Goal: Information Seeking & Learning: Learn about a topic

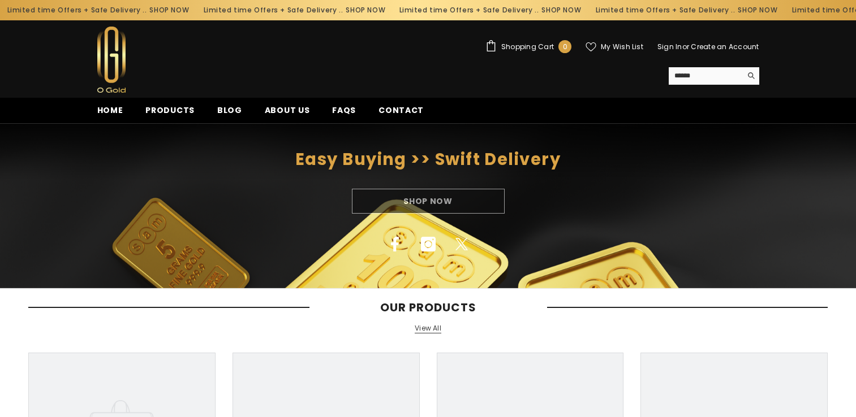
click at [165, 106] on span "Products" at bounding box center [169, 110] width 49 height 11
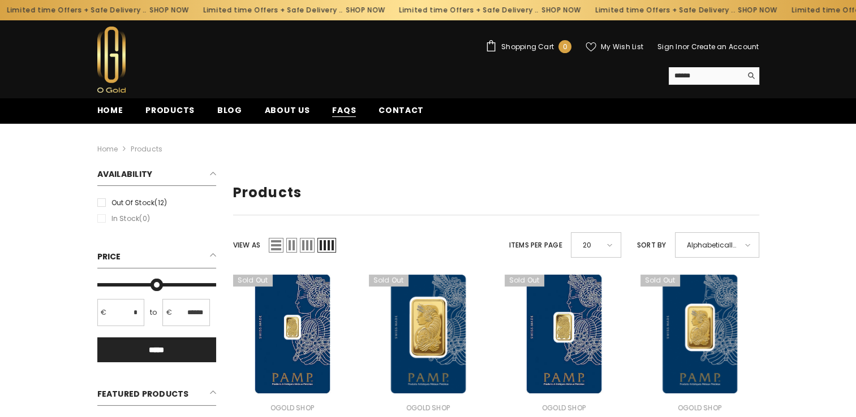
click at [332, 109] on span "FAQs" at bounding box center [344, 111] width 24 height 12
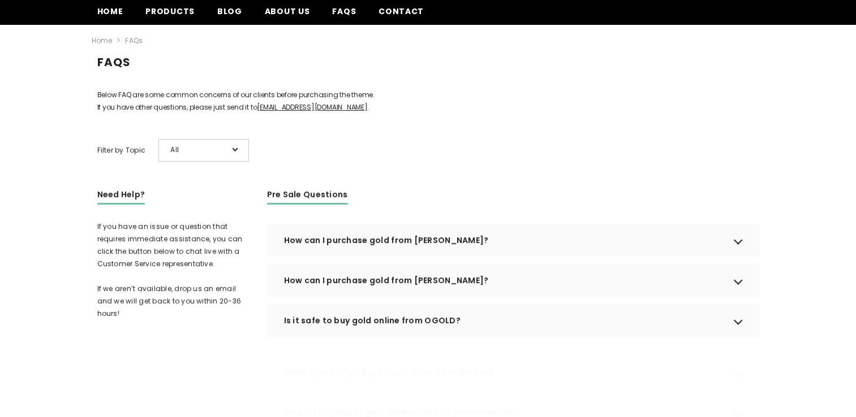
scroll to position [100, 0]
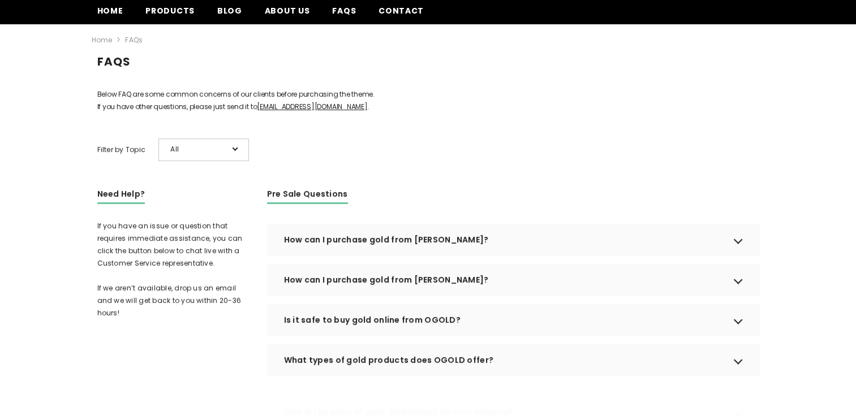
click at [327, 254] on div "How can I purchase gold from OGOLD?" at bounding box center [513, 240] width 492 height 32
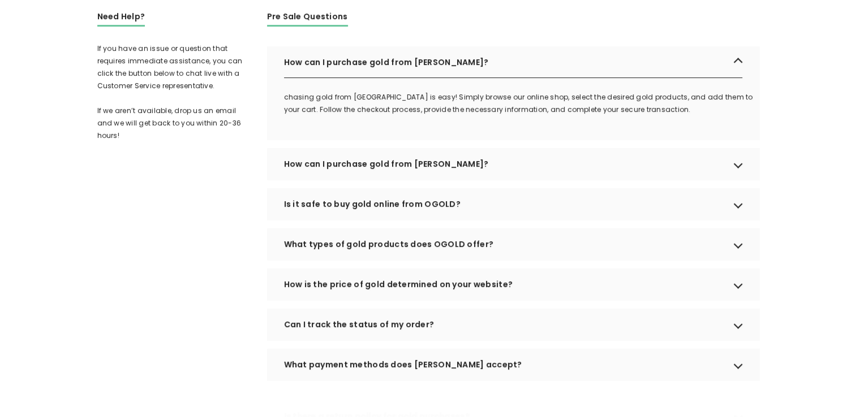
scroll to position [278, 0]
click at [320, 255] on div "What types of gold products does OGOLD offer?" at bounding box center [513, 244] width 492 height 32
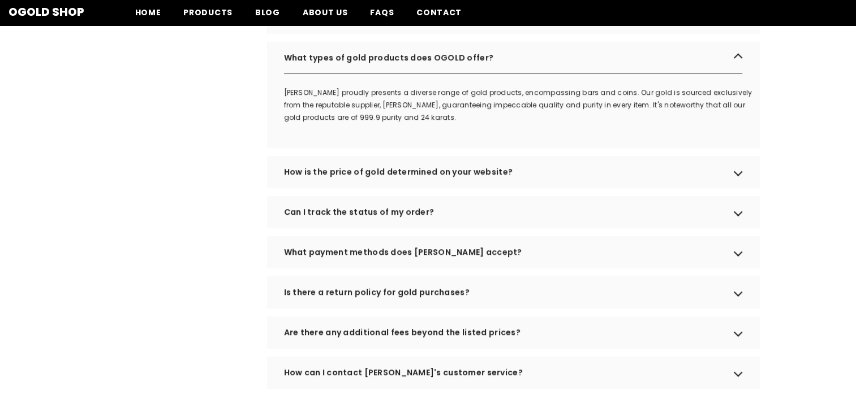
scroll to position [464, 0]
